Goal: Task Accomplishment & Management: Use online tool/utility

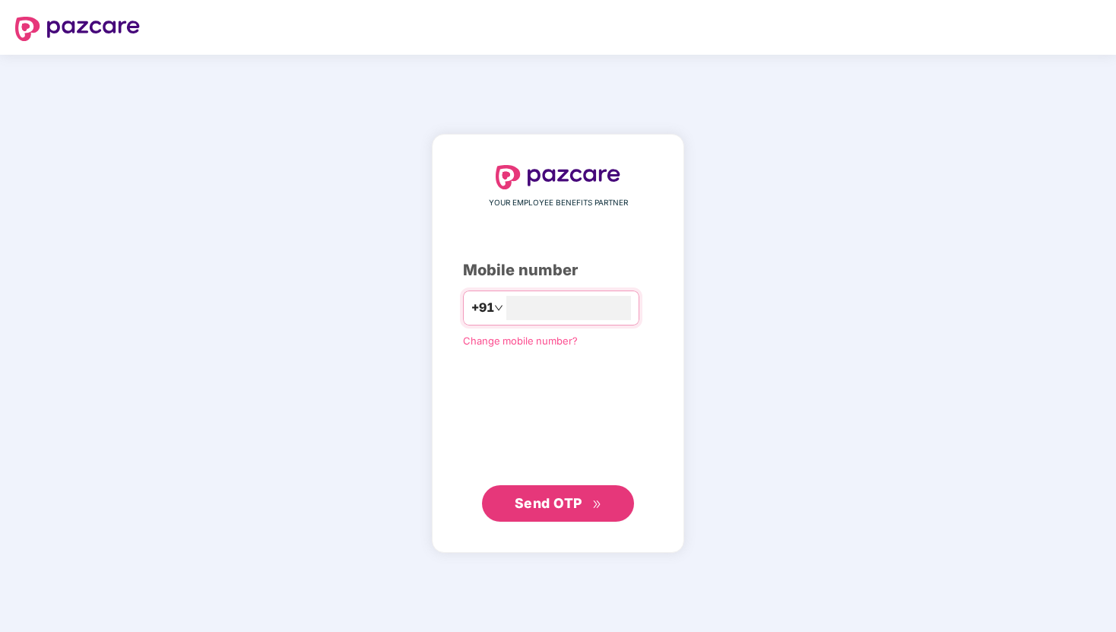
type input "**********"
click at [561, 508] on span "Send OTP" at bounding box center [548, 502] width 68 height 16
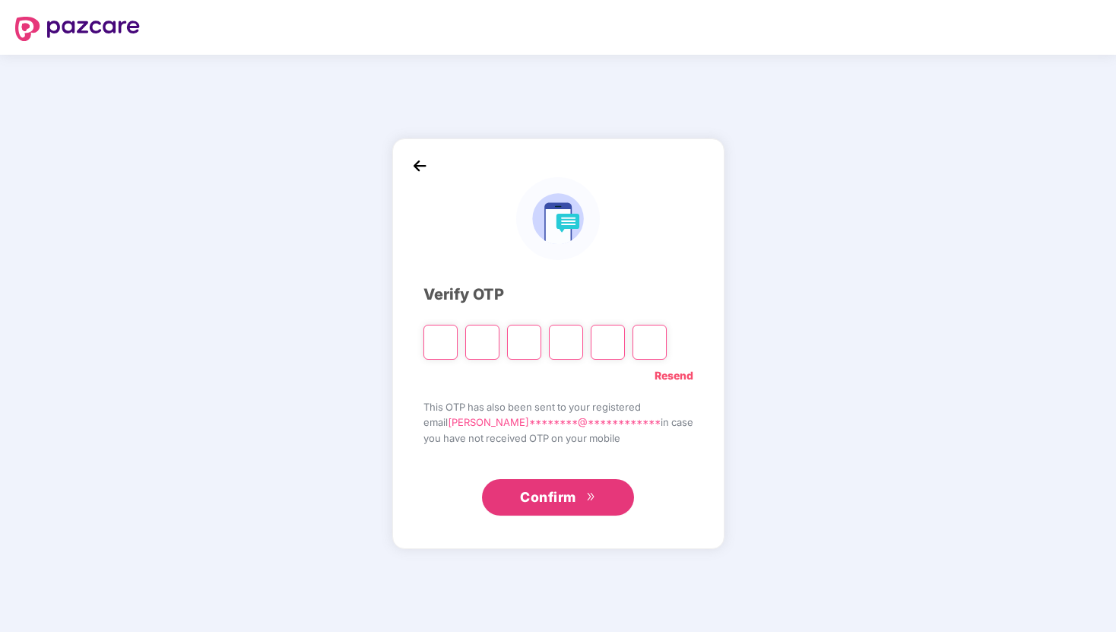
type input "*"
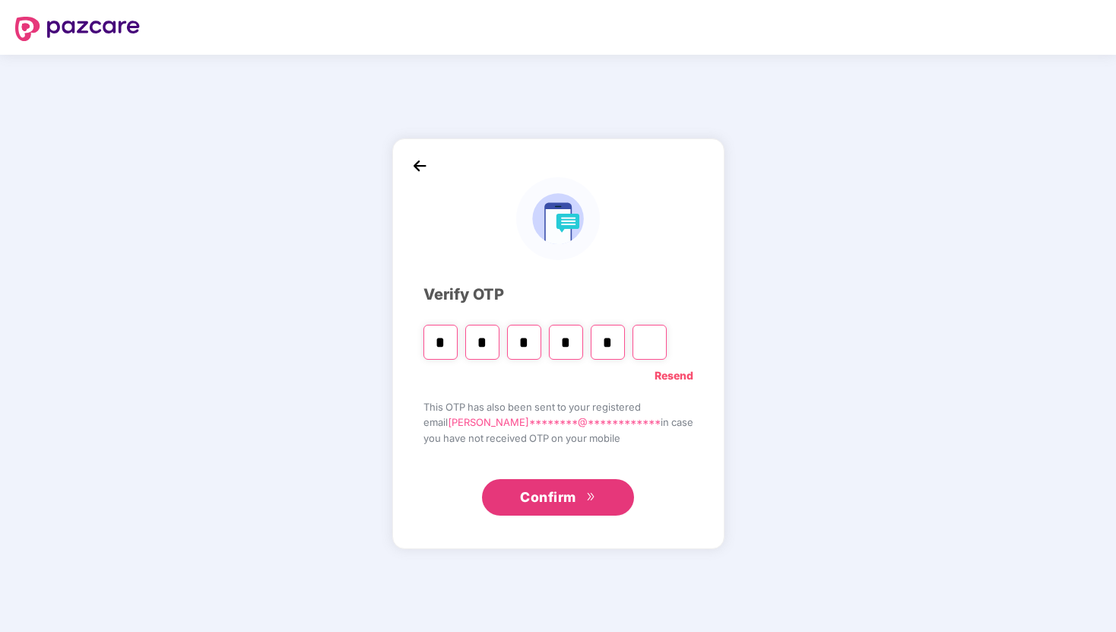
type input "*"
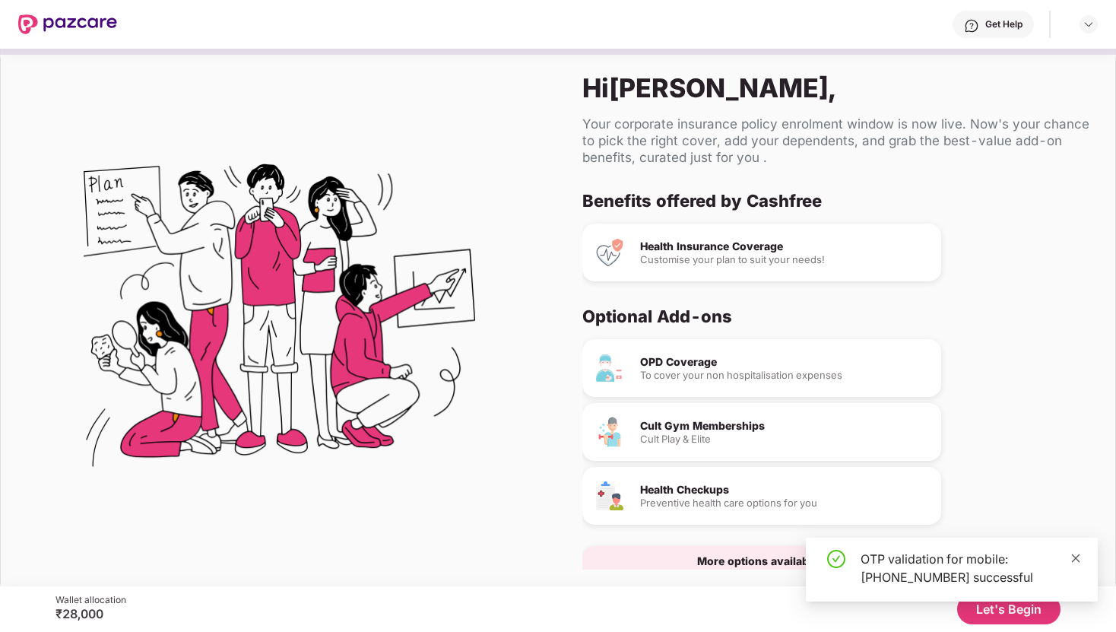
click at [1076, 556] on icon "close" at bounding box center [1075, 557] width 11 height 11
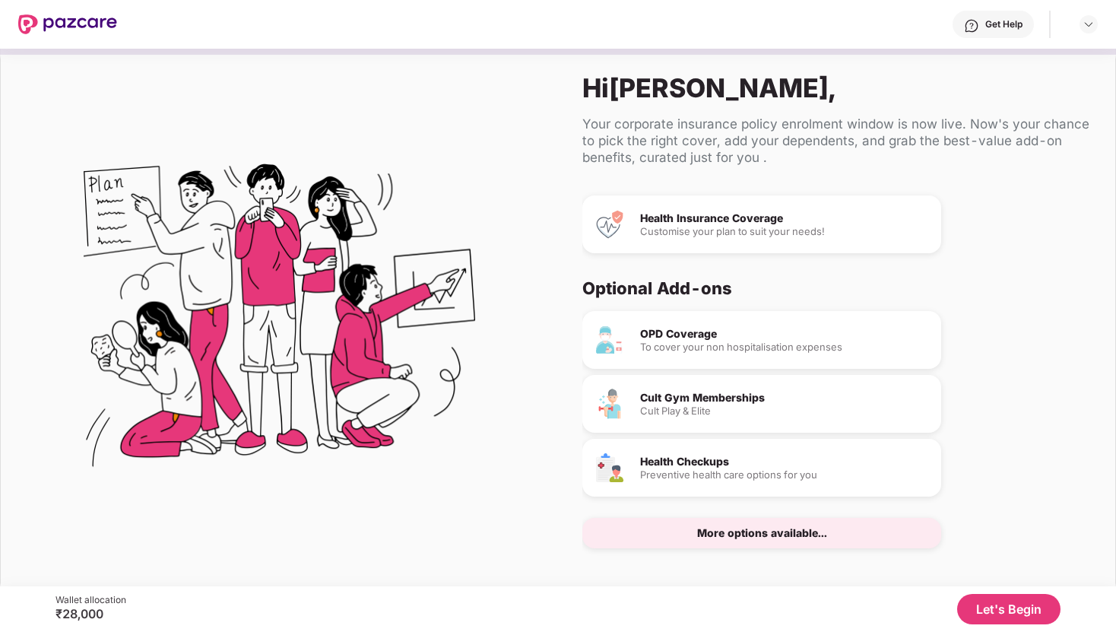
scroll to position [30, 0]
click at [992, 607] on button "Let's Begin" at bounding box center [1008, 609] width 103 height 30
